Goal: Check status: Check status

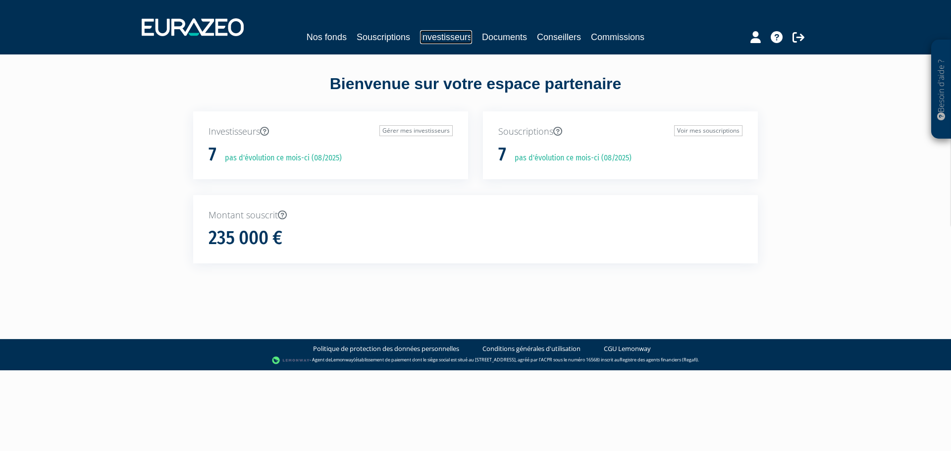
click at [460, 36] on link "Investisseurs" at bounding box center [446, 37] width 52 height 14
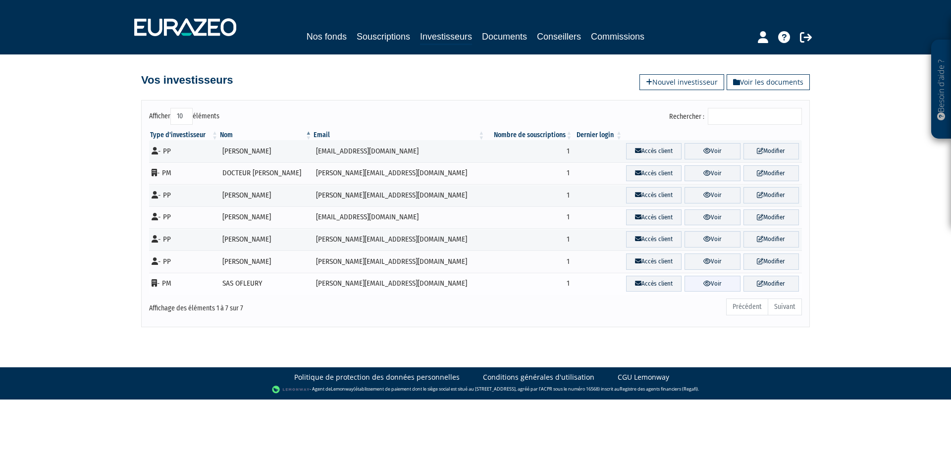
click at [704, 285] on icon at bounding box center [707, 283] width 7 height 6
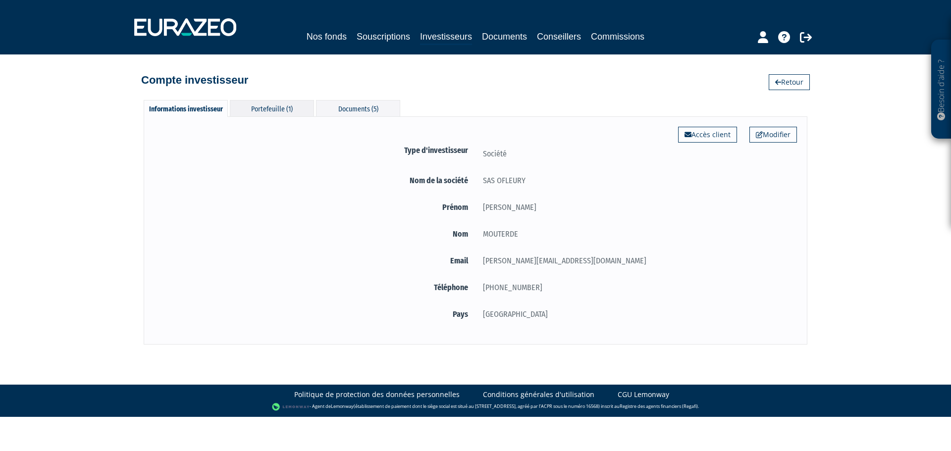
click at [256, 110] on div "Portefeuille (1)" at bounding box center [272, 108] width 84 height 16
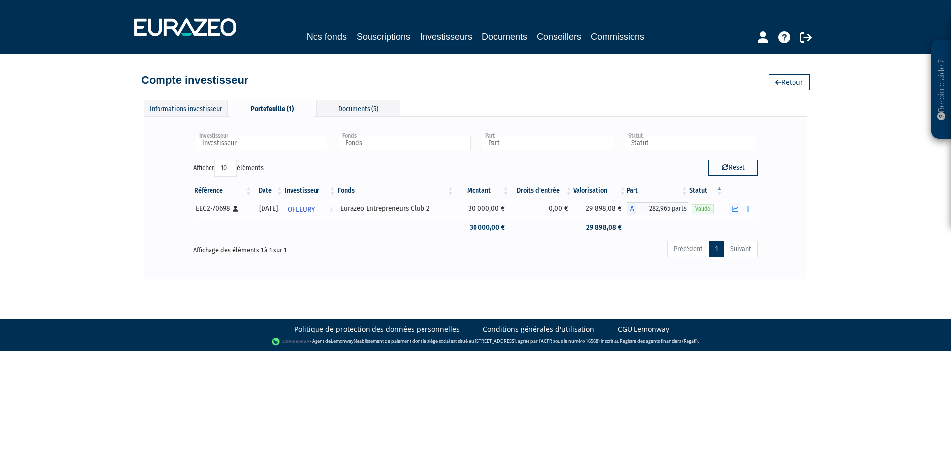
click at [729, 209] on button "button" at bounding box center [735, 209] width 12 height 12
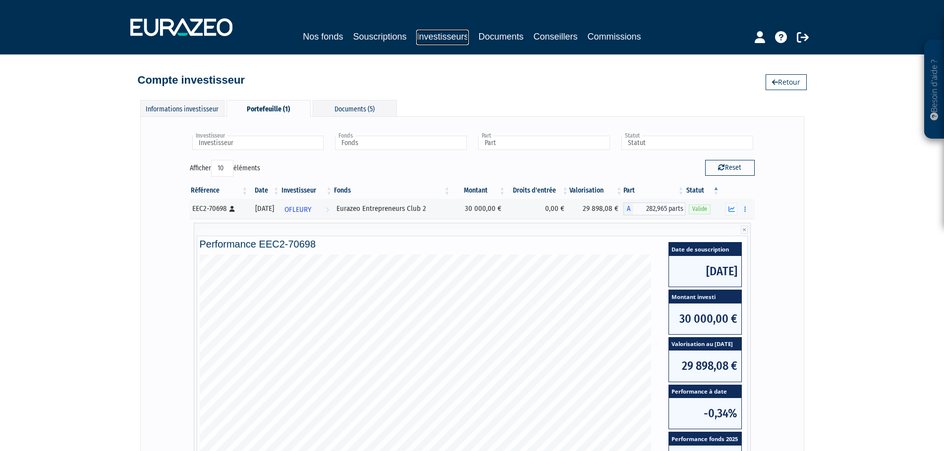
click at [462, 43] on link "Investisseurs" at bounding box center [442, 37] width 52 height 15
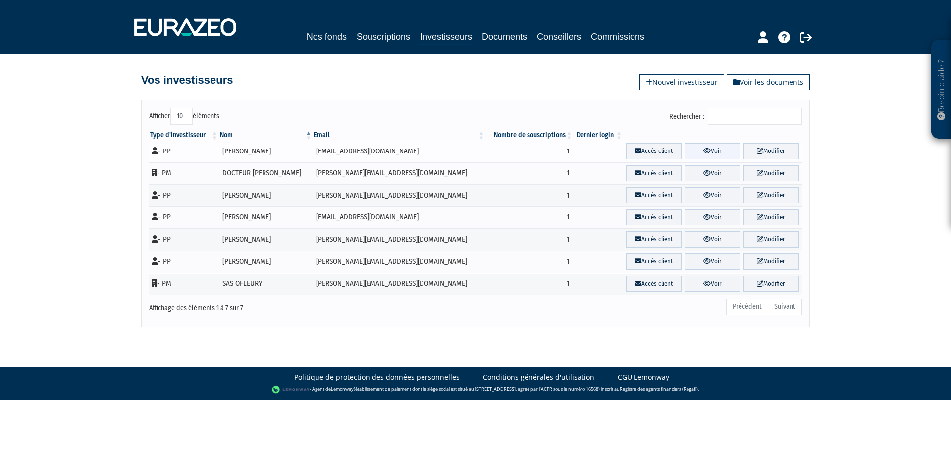
click at [707, 148] on link "Voir" at bounding box center [713, 151] width 56 height 16
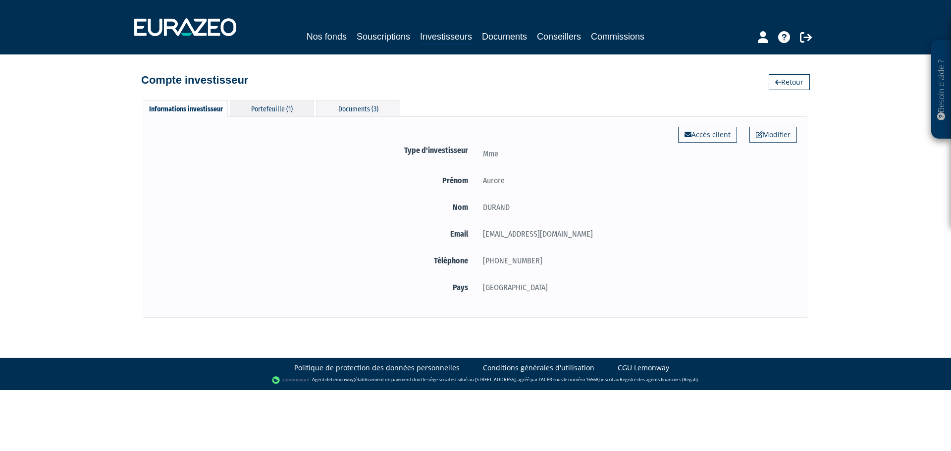
click at [267, 107] on div "Portefeuille (1)" at bounding box center [272, 108] width 84 height 16
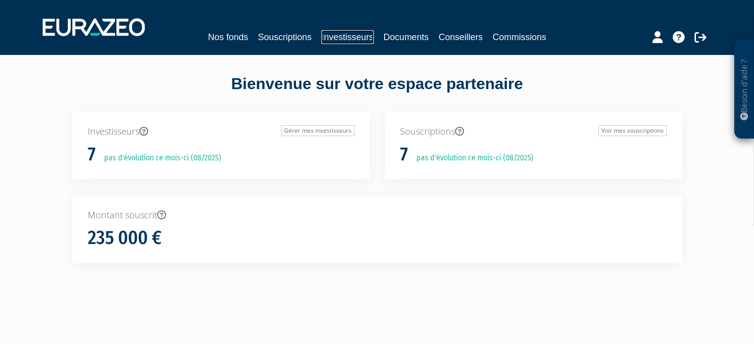
click at [348, 39] on link "Investisseurs" at bounding box center [347, 37] width 52 height 14
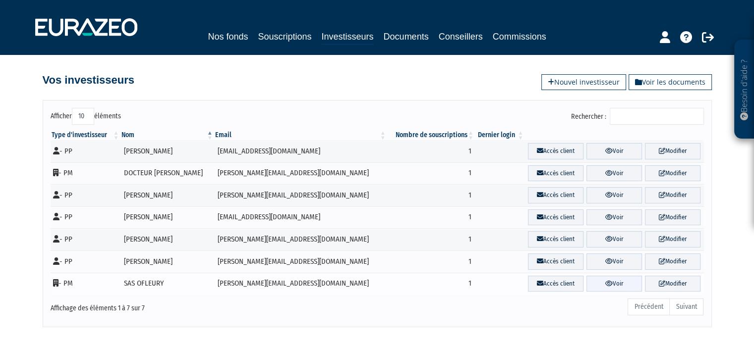
click at [620, 283] on link "Voir" at bounding box center [614, 284] width 56 height 16
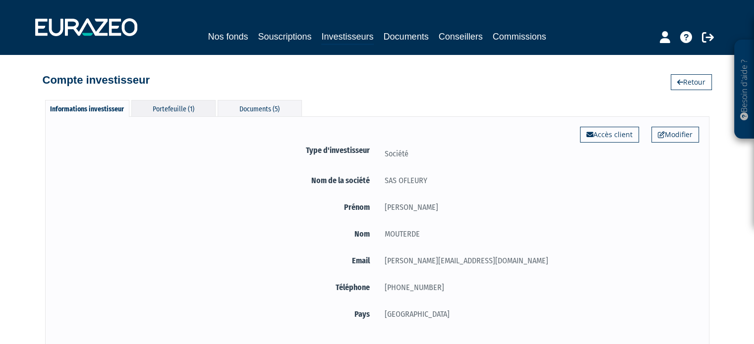
click at [190, 114] on div "Portefeuille (1)" at bounding box center [173, 108] width 84 height 16
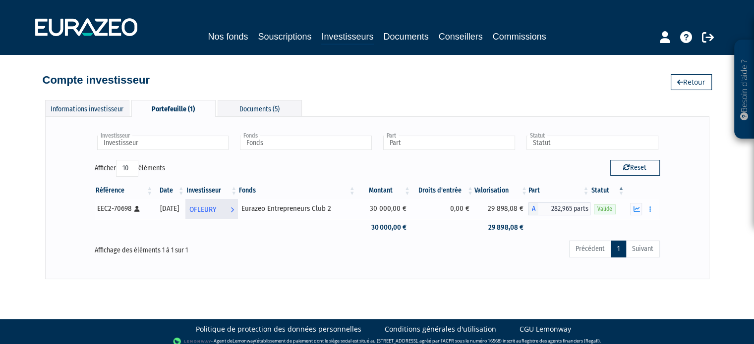
drag, startPoint x: 347, startPoint y: 206, endPoint x: 250, endPoint y: 206, distance: 97.6
click at [250, 206] on tr "EEC2-70698 [Français] Personne physique [DATE] OFLEURY Voir l'investisseur Eura…" at bounding box center [377, 209] width 565 height 20
copy div "Eurazeo Entrepreneurs Club 2"
click at [350, 275] on div "Investisseur OFLEURY Investisseur Fonds Eurazeo Entrepreneurs Club 2 Fonds Part…" at bounding box center [377, 197] width 664 height 163
